Goal: Task Accomplishment & Management: Use online tool/utility

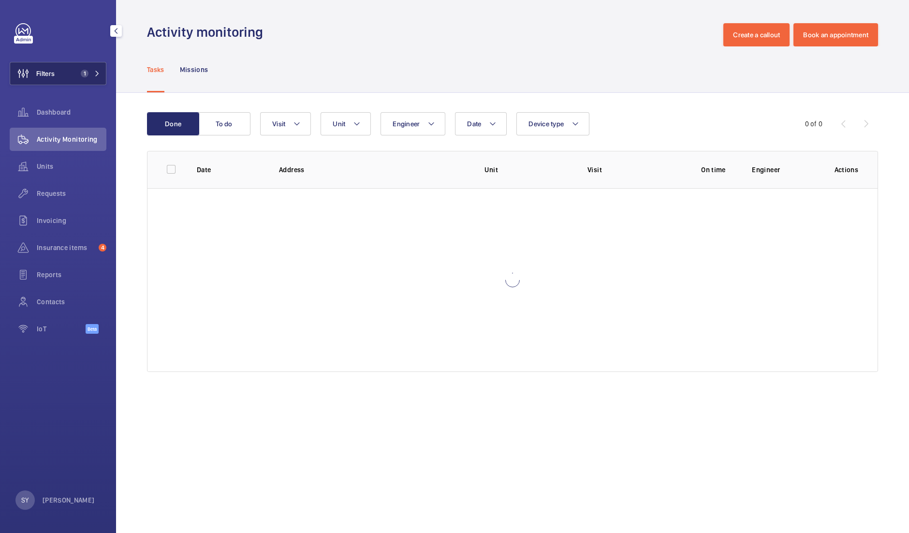
click at [93, 70] on span "1" at bounding box center [88, 74] width 23 height 8
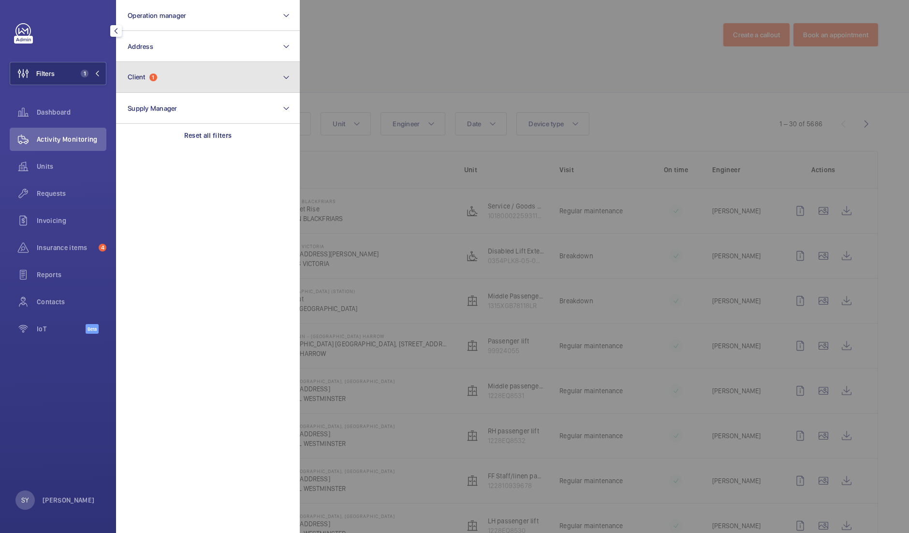
click at [167, 80] on button "Client 1" at bounding box center [208, 77] width 184 height 31
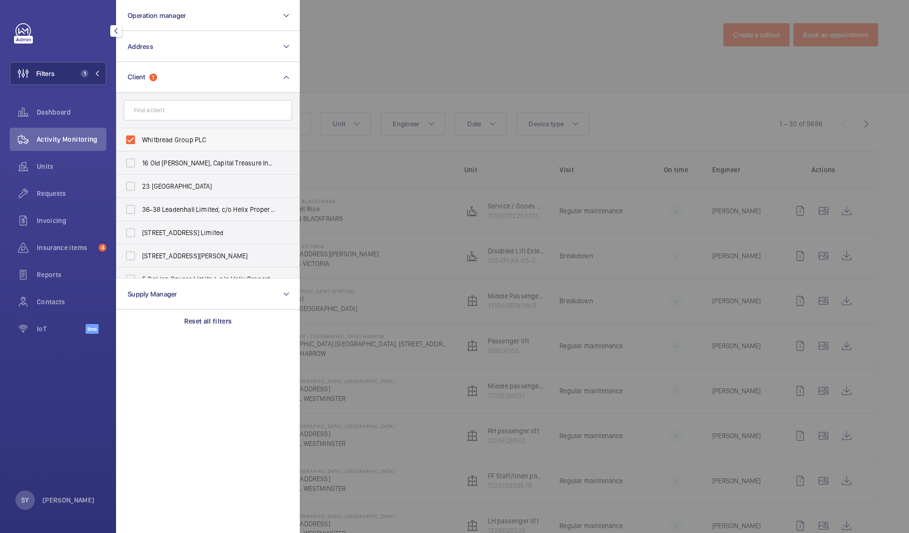
click at [181, 139] on span "Whitbread Group PLC" at bounding box center [208, 140] width 133 height 10
click at [140, 139] on input "Whitbread Group PLC" at bounding box center [130, 139] width 19 height 19
checkbox input "false"
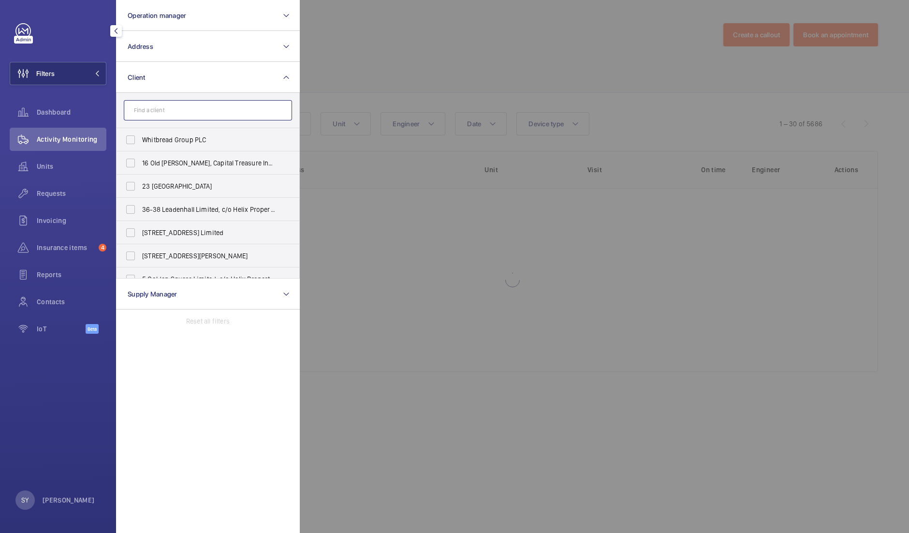
click at [177, 114] on input "text" at bounding box center [208, 110] width 168 height 20
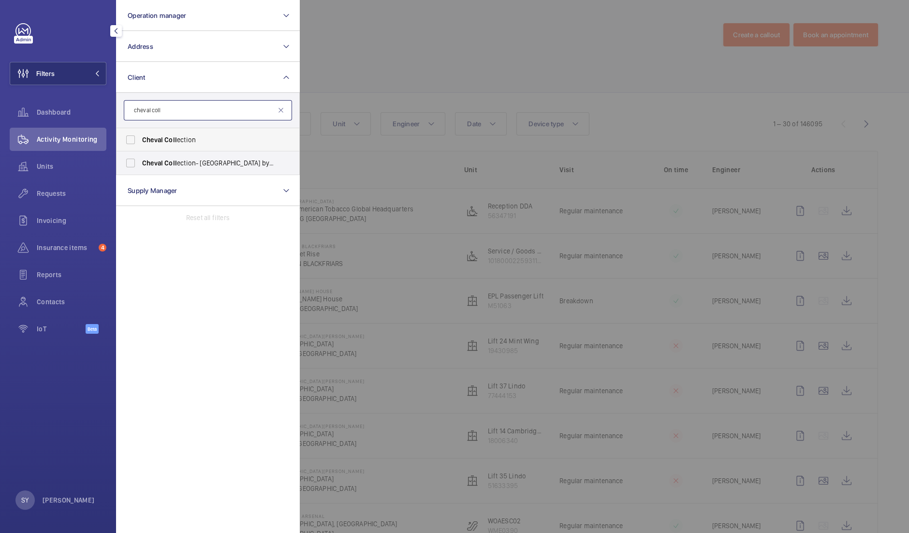
type input "cheval coll"
click at [191, 141] on span "Cheval Coll ection" at bounding box center [208, 140] width 133 height 10
click at [140, 141] on input "Cheval Coll ection" at bounding box center [130, 139] width 19 height 19
checkbox input "true"
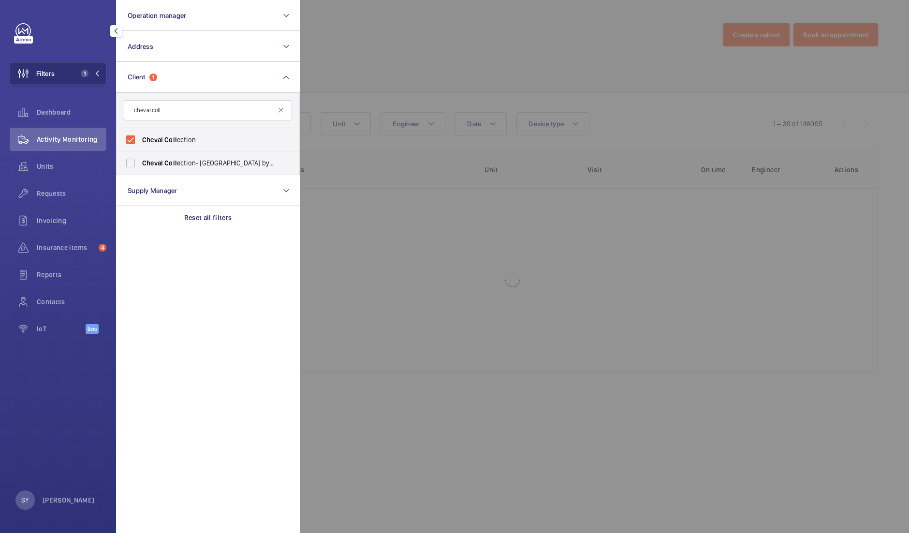
click at [380, 87] on div at bounding box center [754, 266] width 909 height 533
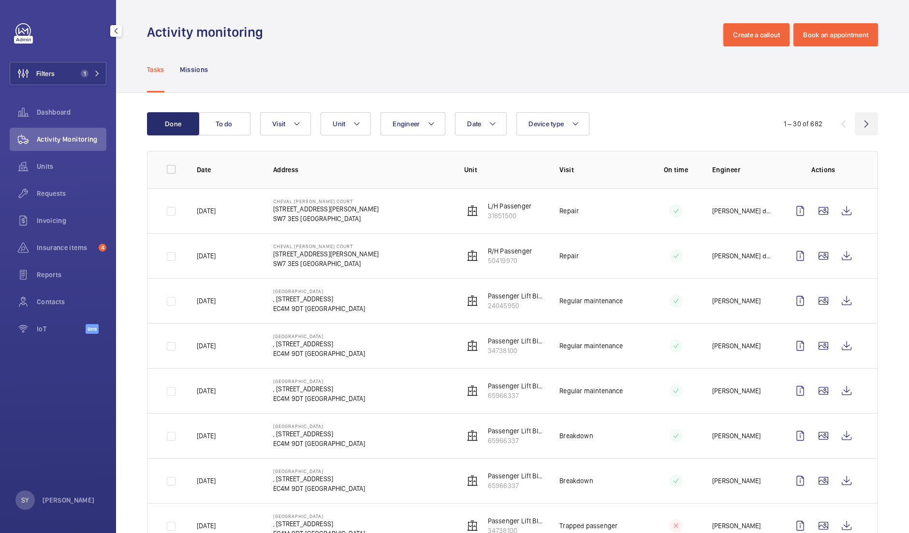
click at [862, 127] on wm-front-icon-button at bounding box center [866, 123] width 23 height 23
